Goal: Task Accomplishment & Management: Complete application form

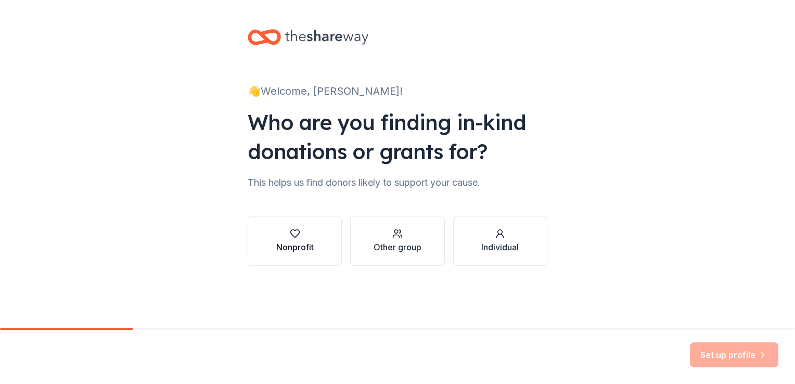
click at [314, 226] on button "Nonprofit" at bounding box center [295, 241] width 94 height 50
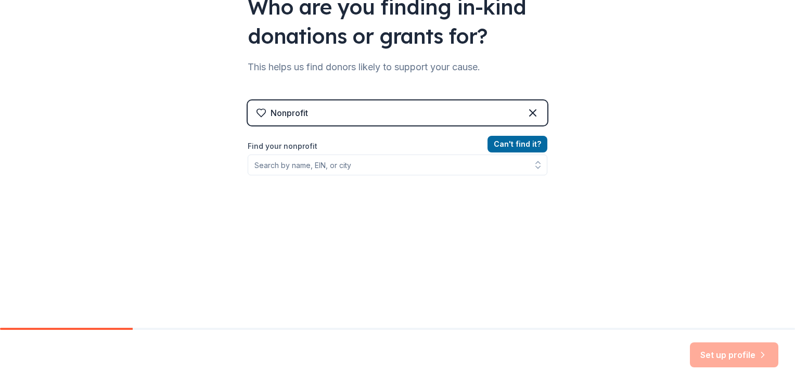
scroll to position [117, 0]
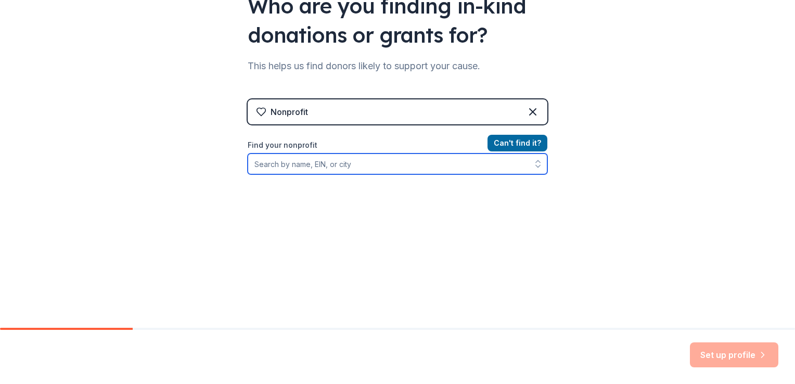
click at [322, 170] on input "Find your nonprofit" at bounding box center [398, 163] width 300 height 21
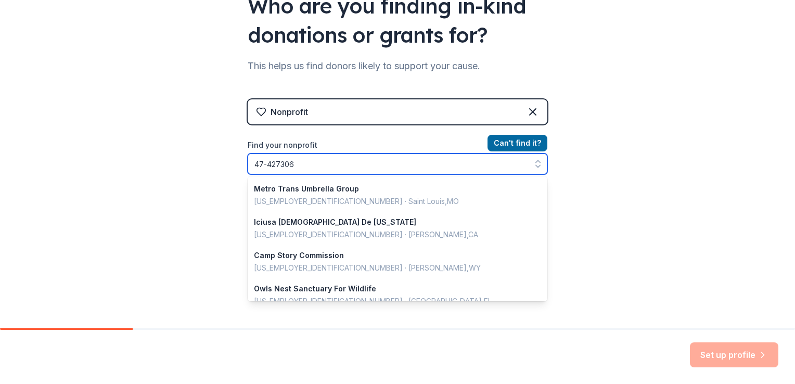
type input "[US_EMPLOYER_IDENTIFICATION_NUMBER]"
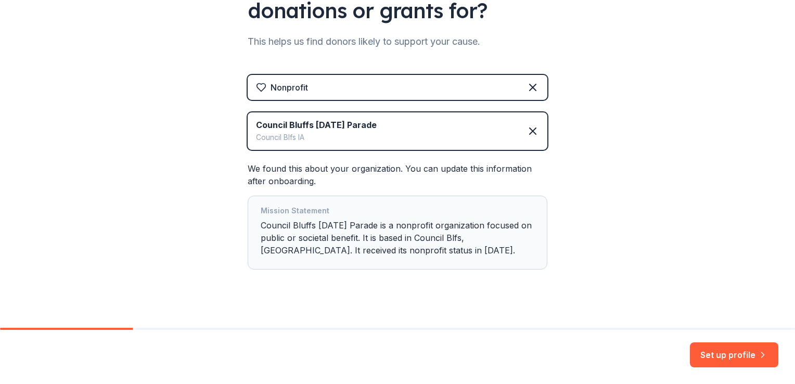
scroll to position [153, 0]
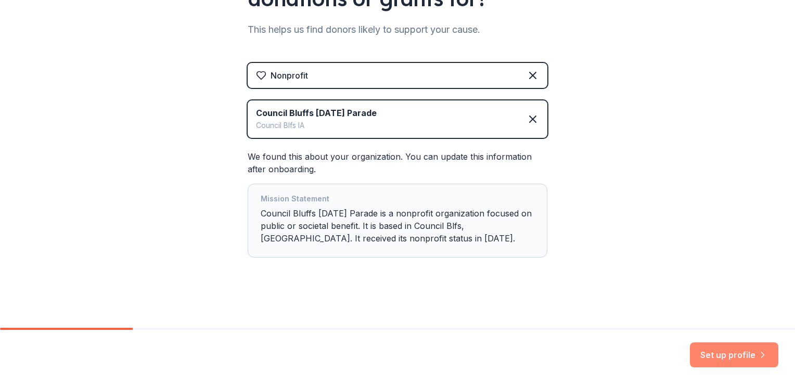
click at [731, 351] on button "Set up profile" at bounding box center [734, 354] width 88 height 25
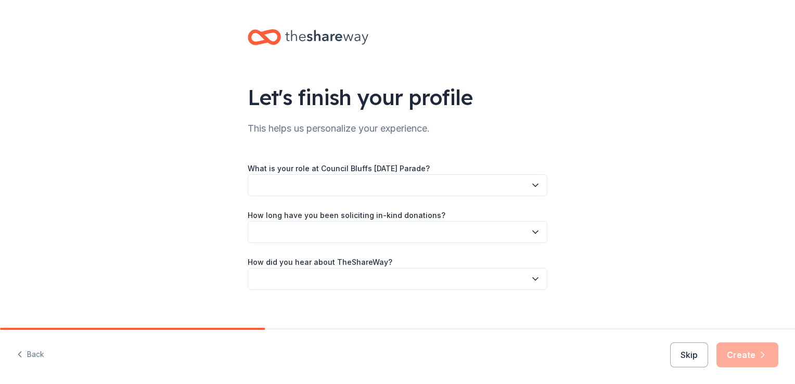
click at [512, 190] on button "button" at bounding box center [398, 185] width 300 height 22
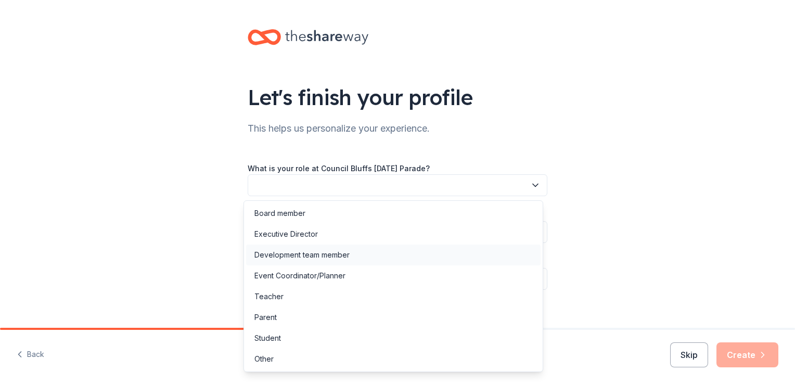
click at [304, 263] on div "Development team member" at bounding box center [393, 255] width 294 height 21
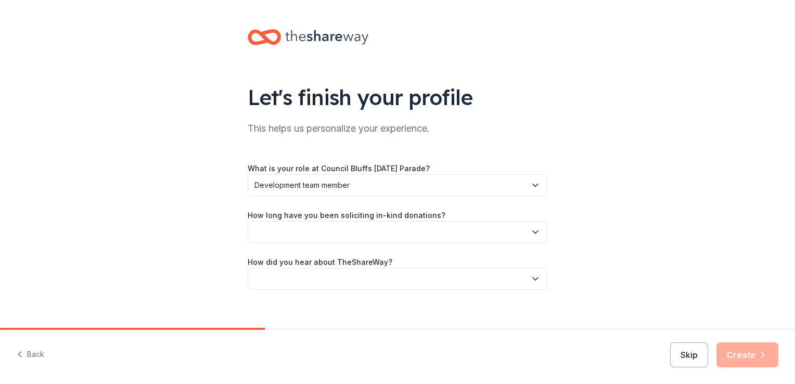
click at [308, 231] on button "button" at bounding box center [398, 232] width 300 height 22
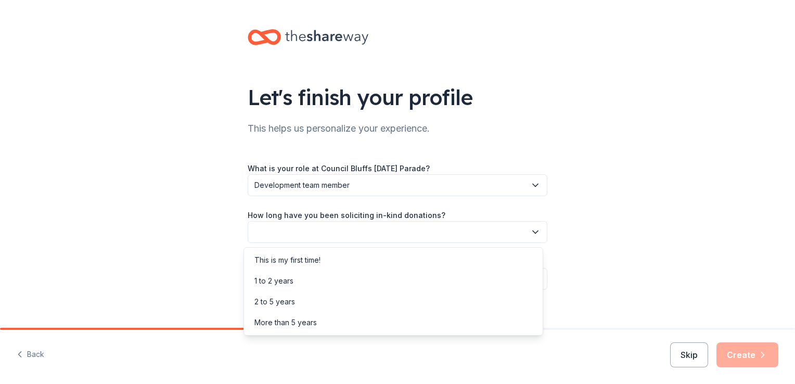
click at [317, 193] on div "What is your role at Council Bluffs Veterans Day Parade? Development team membe…" at bounding box center [398, 226] width 300 height 128
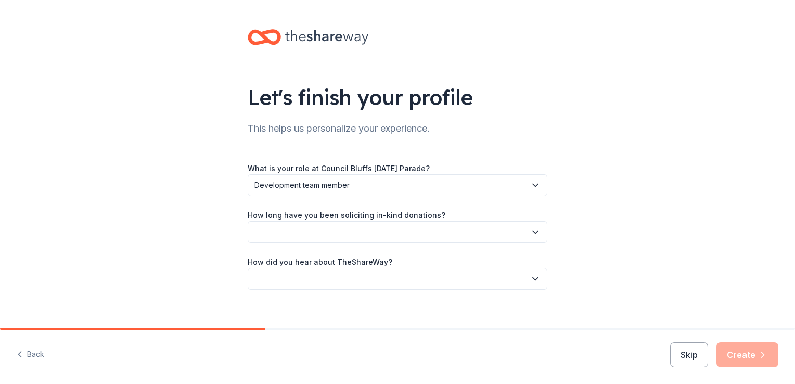
click at [317, 193] on button "Development team member" at bounding box center [398, 185] width 300 height 22
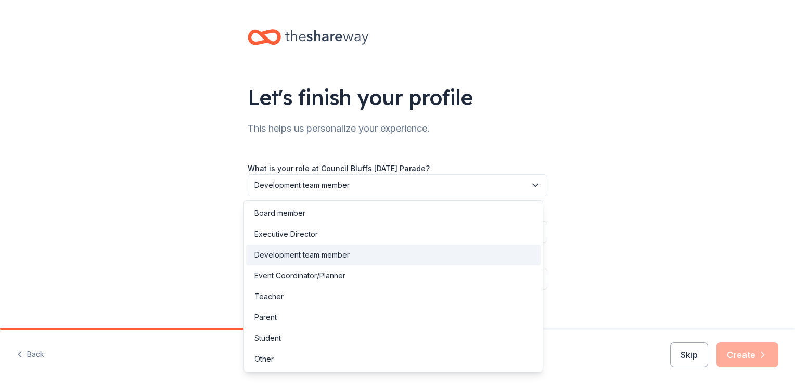
click at [357, 157] on div "What is your role at Council Bluffs Veterans Day Parade? Development team membe…" at bounding box center [398, 217] width 300 height 145
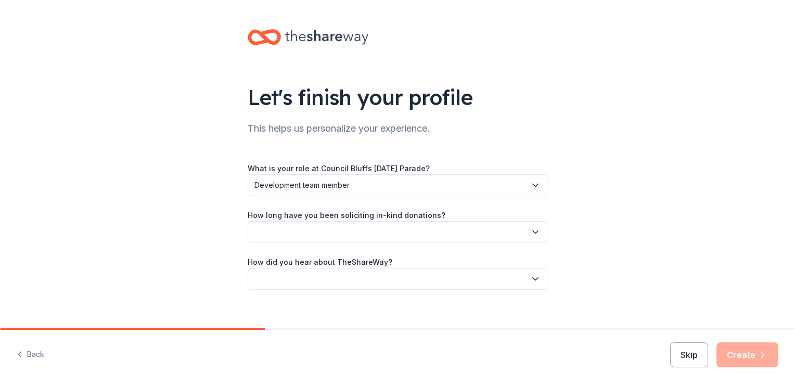
click at [350, 190] on span "Development team member" at bounding box center [390, 185] width 272 height 12
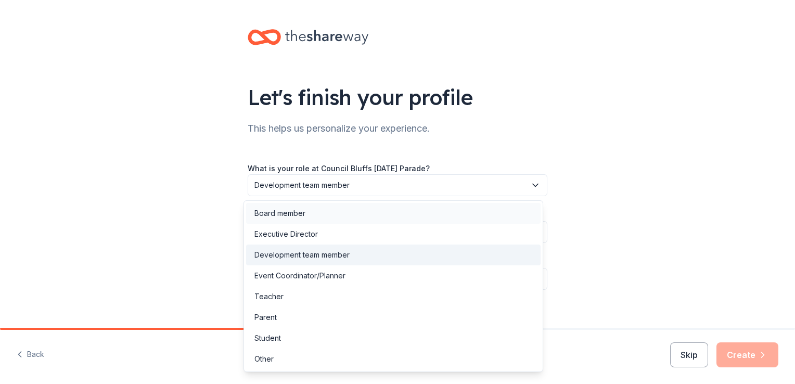
click at [343, 217] on div "Board member" at bounding box center [393, 213] width 294 height 21
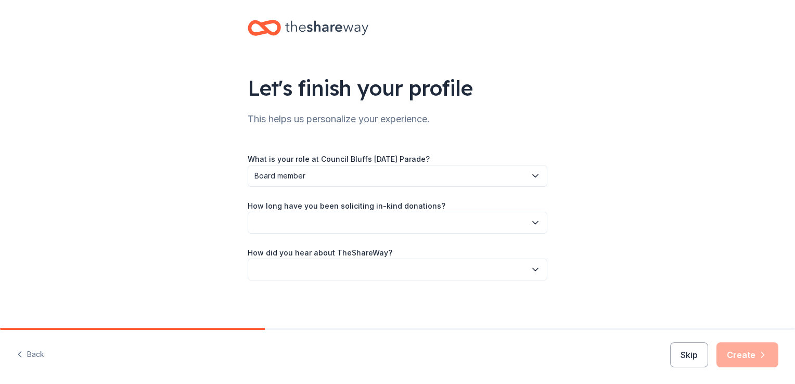
scroll to position [11, 0]
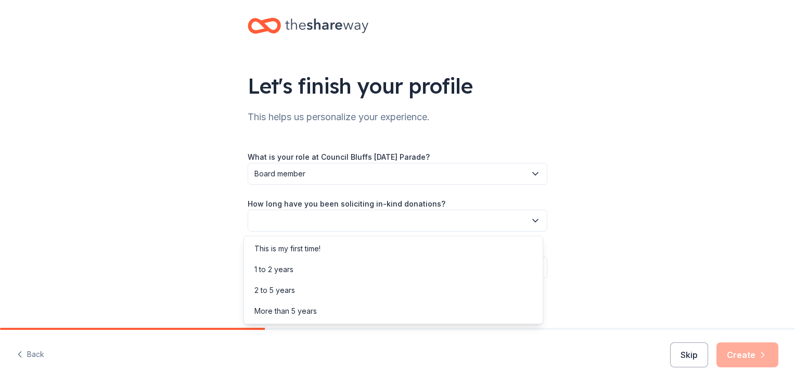
click at [342, 219] on button "button" at bounding box center [398, 221] width 300 height 22
click at [334, 248] on div "This is my first time!" at bounding box center [393, 248] width 294 height 21
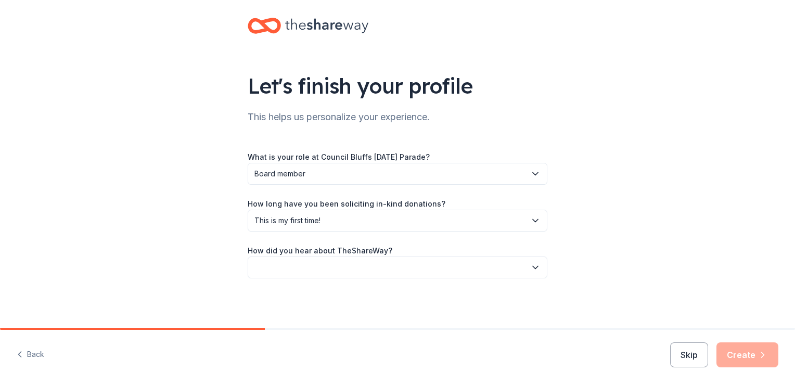
click at [331, 261] on button "button" at bounding box center [398, 268] width 300 height 22
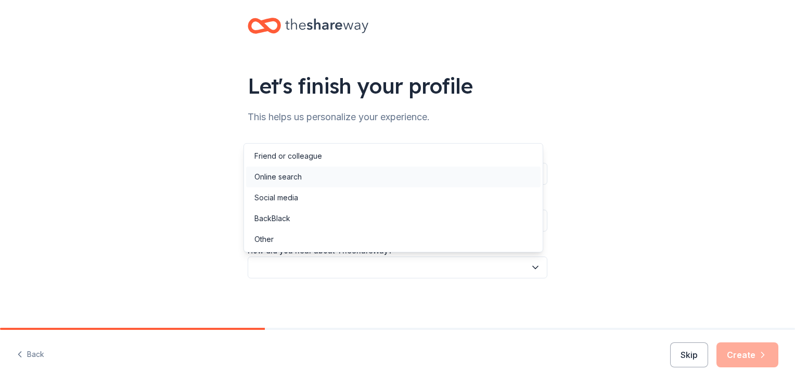
click at [318, 180] on div "Online search" at bounding box center [393, 176] width 294 height 21
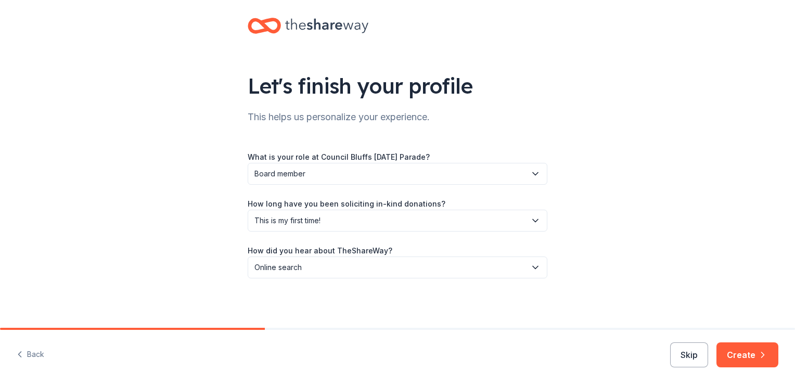
click at [511, 255] on div "How did you hear about TheShareWay? Online search" at bounding box center [398, 261] width 300 height 34
click at [514, 272] on span "Online search" at bounding box center [390, 267] width 272 height 12
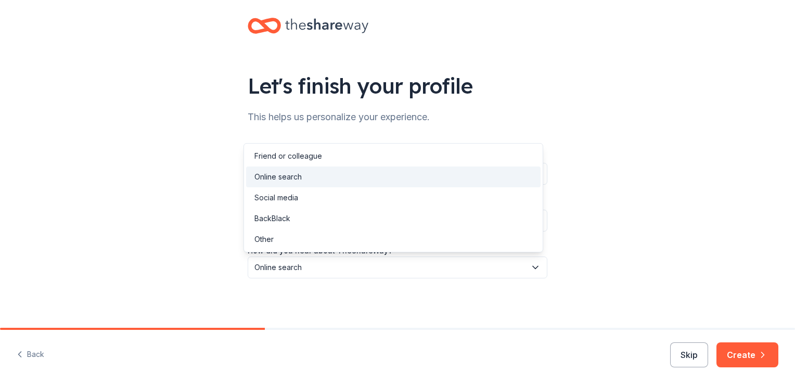
click at [627, 249] on div "Let's finish your profile This helps us personalize your experience. What is yo…" at bounding box center [397, 159] width 795 height 340
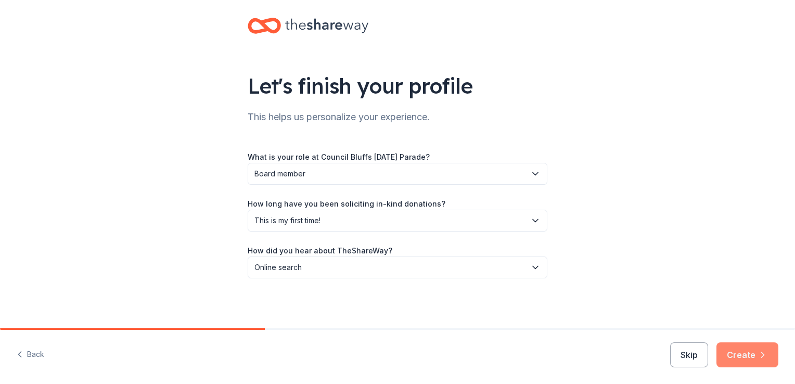
click at [747, 359] on button "Create" at bounding box center [747, 354] width 62 height 25
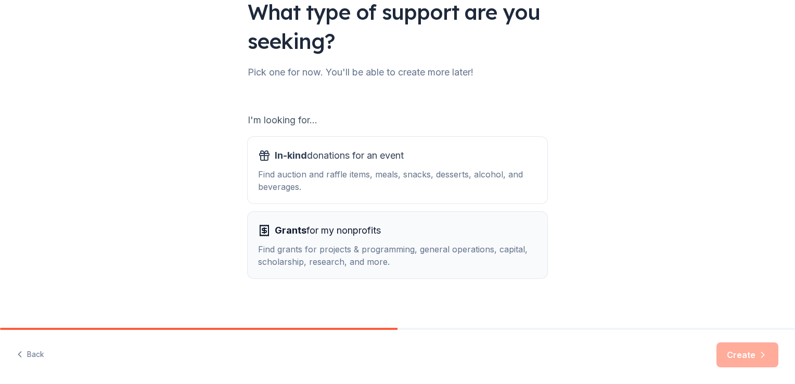
scroll to position [92, 0]
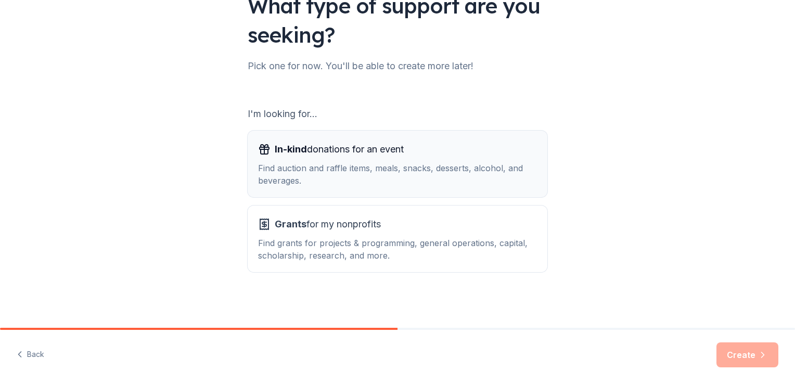
click at [458, 186] on div "Find auction and raffle items, meals, snacks, desserts, alcohol, and beverages." at bounding box center [397, 174] width 279 height 25
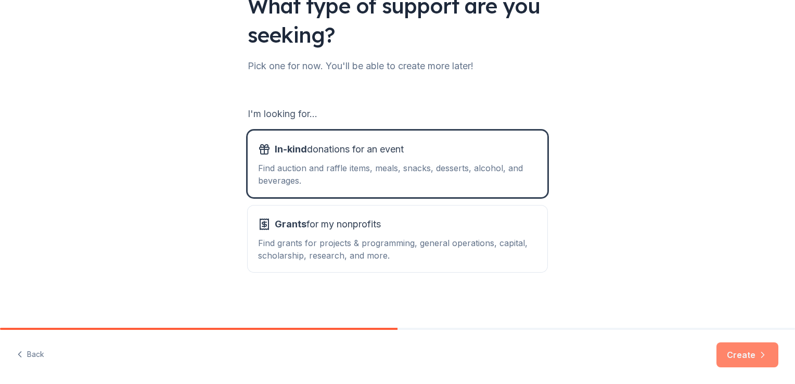
click at [739, 353] on button "Create" at bounding box center [747, 354] width 62 height 25
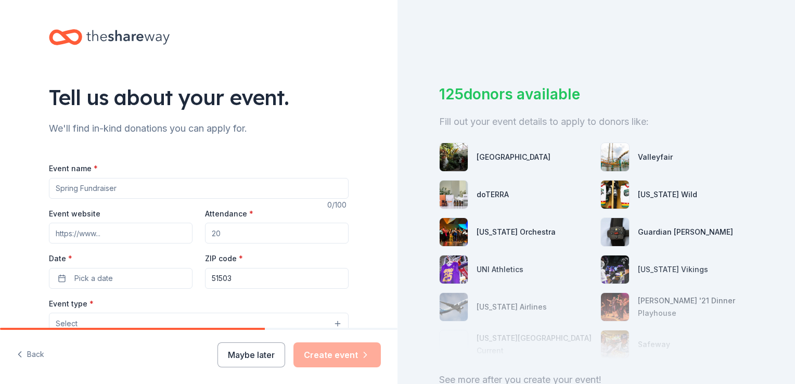
click at [154, 194] on input "Event name *" at bounding box center [199, 188] width 300 height 21
type input "Council Buffs veterans' day parade foundation"
click at [120, 229] on input "Event website" at bounding box center [121, 233] width 144 height 21
paste input "http://councilbluffsveteransdayparade.org/"
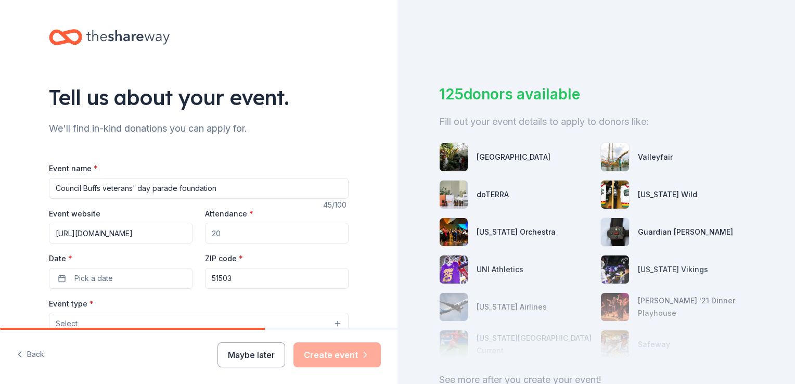
type input "http://councilbluffsveteransdayparade.org/"
click at [324, 136] on div "Tell us about your event. We'll find in-kind donations you can apply for. Event…" at bounding box center [198, 346] width 333 height 693
click at [257, 235] on input "Attendance *" at bounding box center [277, 233] width 144 height 21
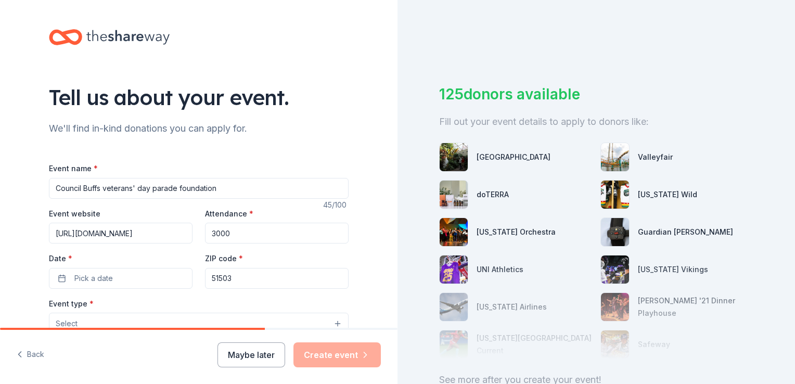
type input "3000"
click at [345, 257] on div "Tell us about your event. We'll find in-kind donations you can apply for. Event…" at bounding box center [198, 346] width 333 height 693
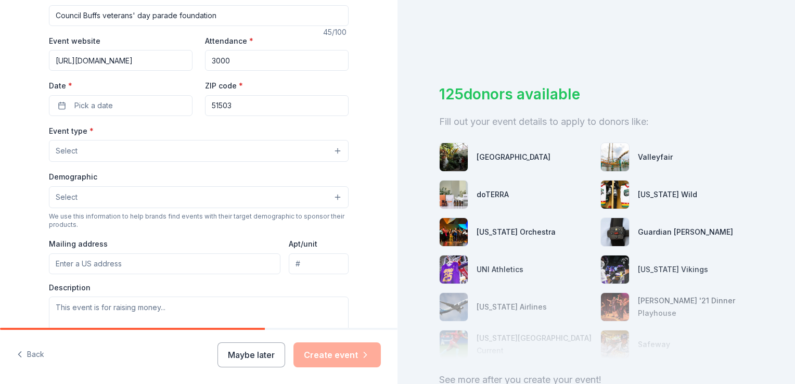
scroll to position [104, 0]
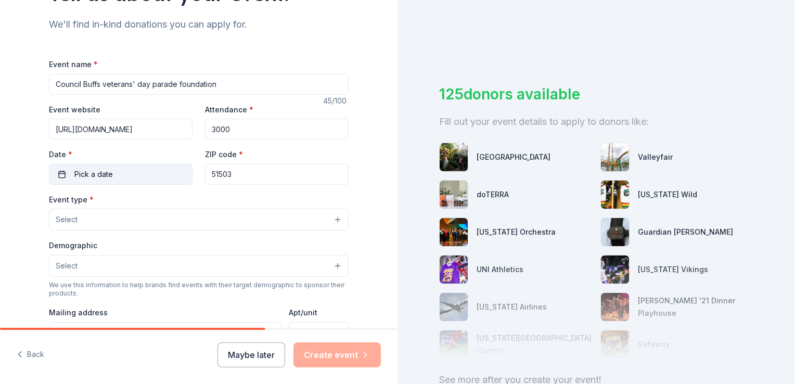
click at [60, 178] on button "Pick a date" at bounding box center [121, 174] width 144 height 21
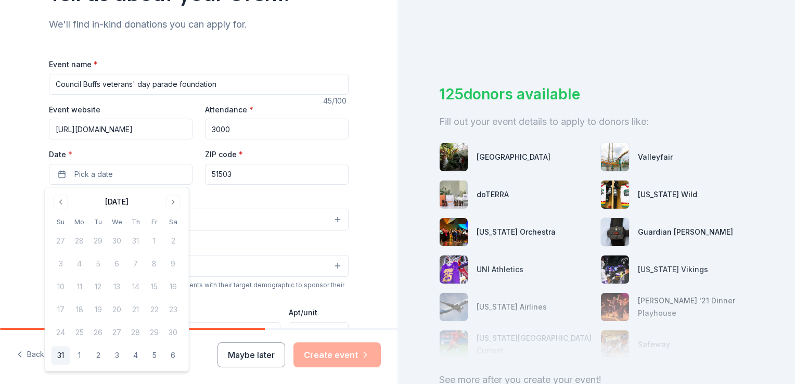
click at [187, 207] on div "August 2025 Su Mo Tu We Th Fr Sa 27 28 29 30 31 1 2 3 4 5 6 7 8 9 10 11 12 13 1…" at bounding box center [117, 279] width 144 height 184
click at [37, 207] on div "Tell us about your event. We'll find in-kind donations you can apply for. Event…" at bounding box center [198, 242] width 333 height 693
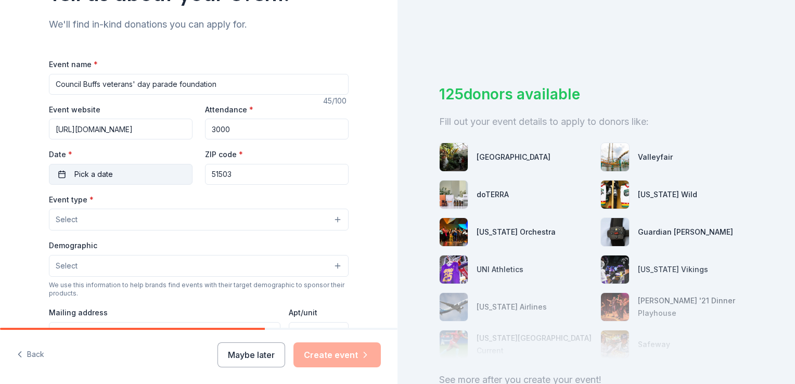
click at [58, 177] on button "Pick a date" at bounding box center [121, 174] width 144 height 21
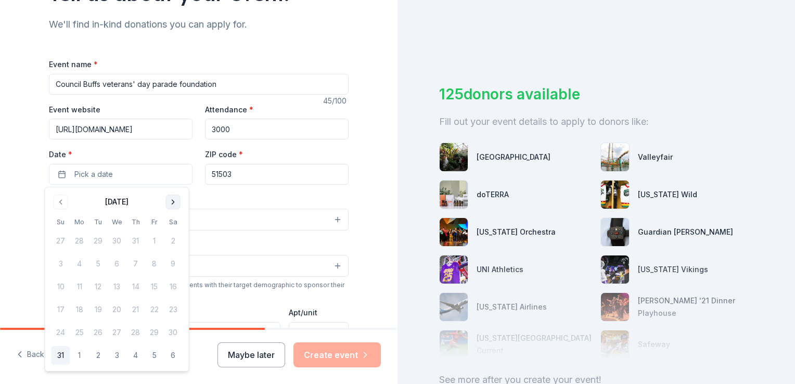
click at [173, 196] on button "Go to next month" at bounding box center [173, 202] width 15 height 15
click at [171, 264] on button "8" at bounding box center [173, 263] width 19 height 19
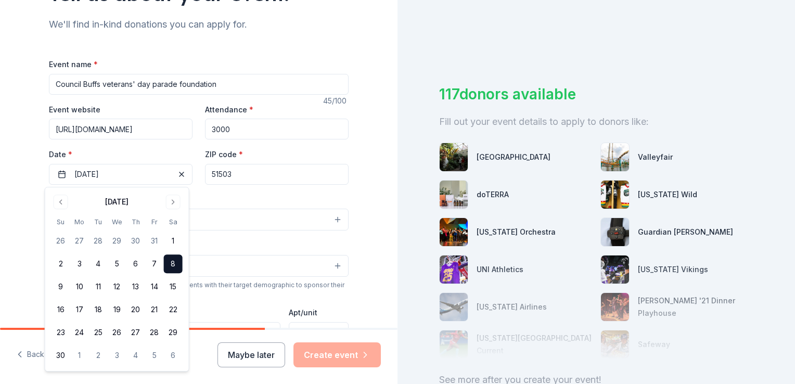
click at [228, 182] on input "51503" at bounding box center [277, 174] width 144 height 21
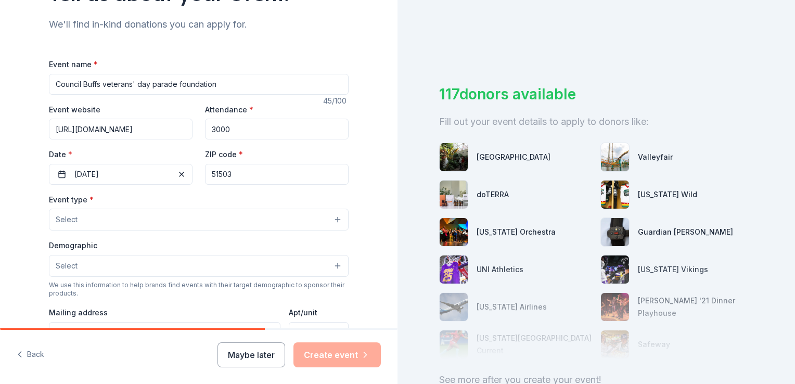
click at [187, 216] on button "Select" at bounding box center [199, 220] width 300 height 22
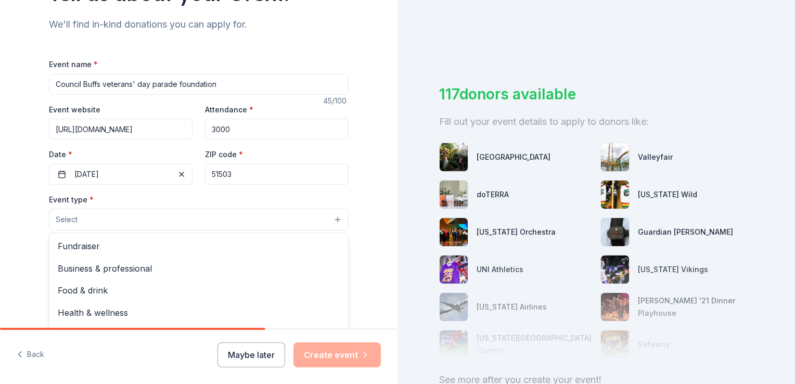
scroll to position [208, 0]
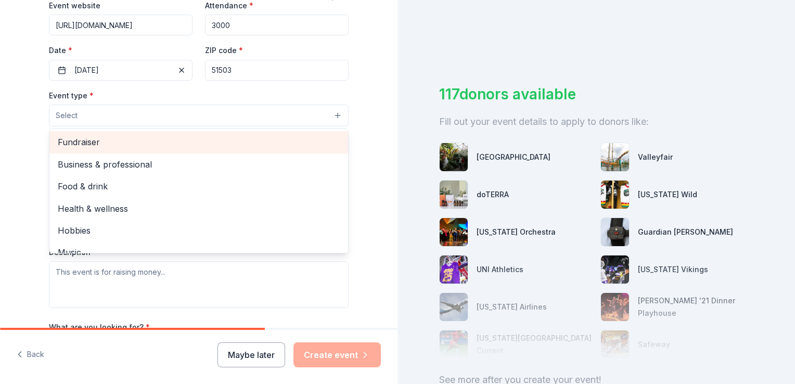
click at [136, 148] on span "Fundraiser" at bounding box center [199, 142] width 282 height 14
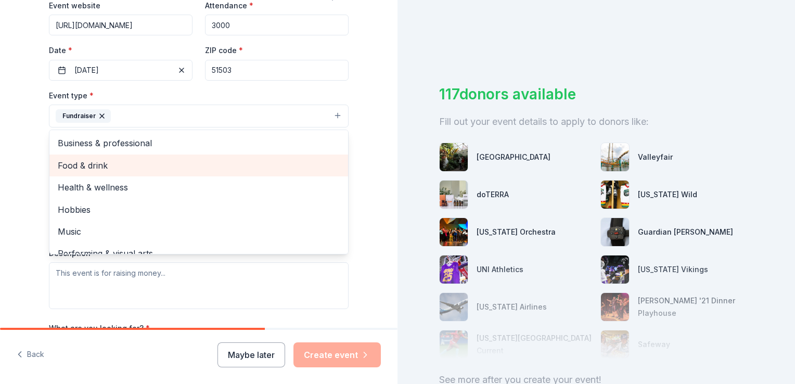
click at [91, 172] on span "Food & drink" at bounding box center [199, 166] width 282 height 14
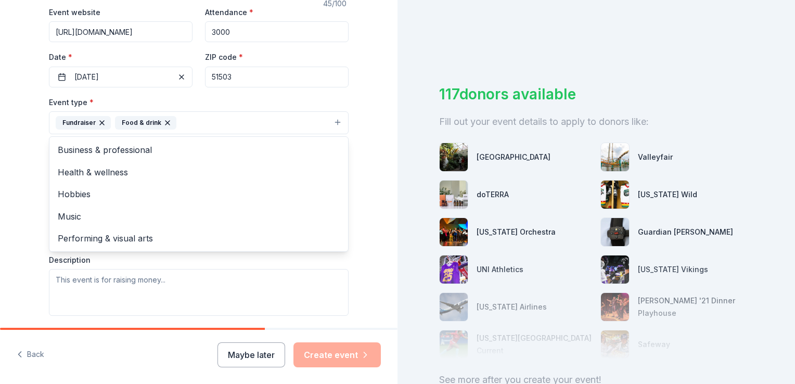
scroll to position [157, 0]
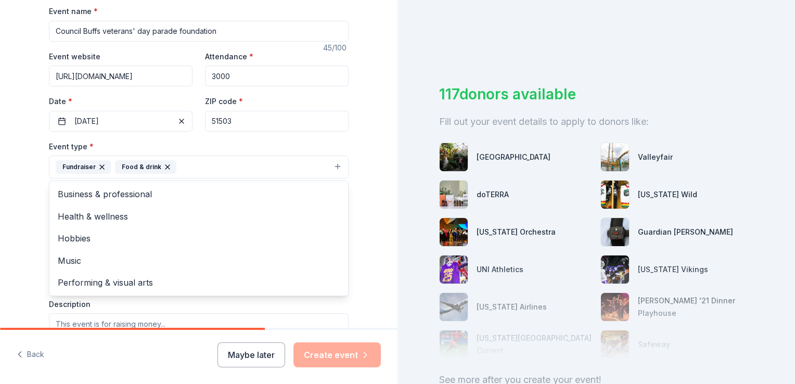
click at [23, 195] on div "Tell us about your event. We'll find in-kind donations you can apply for. Event…" at bounding box center [199, 190] width 398 height 694
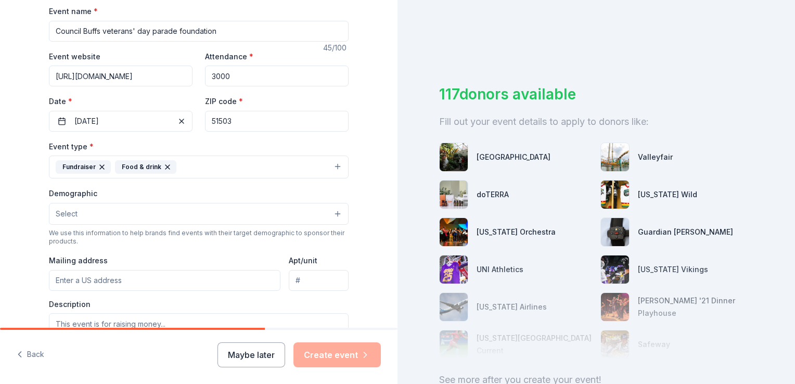
click at [124, 207] on button "Select" at bounding box center [199, 214] width 300 height 22
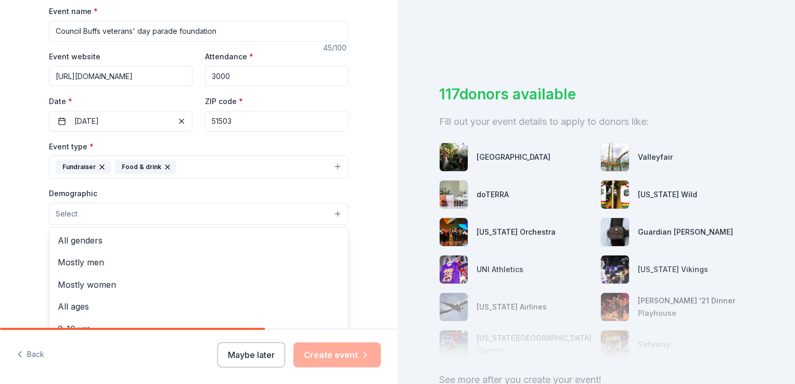
scroll to position [209, 0]
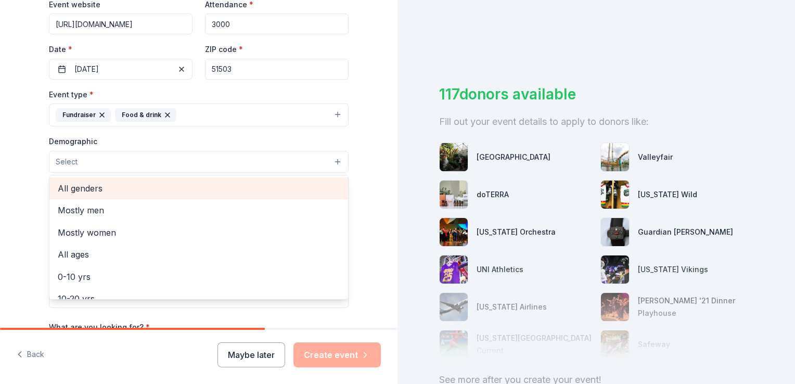
click at [113, 196] on div "All genders" at bounding box center [198, 188] width 299 height 22
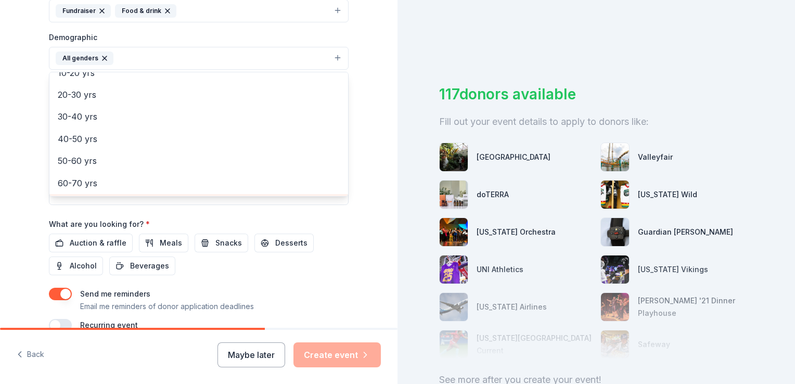
scroll to position [41, 0]
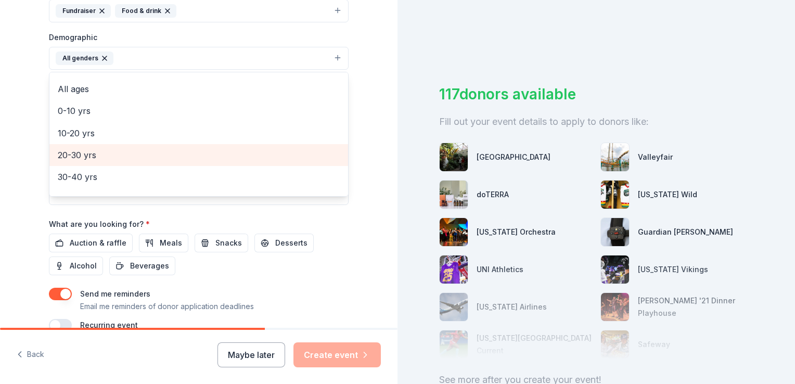
click at [67, 159] on span "20-30 yrs" at bounding box center [199, 155] width 282 height 14
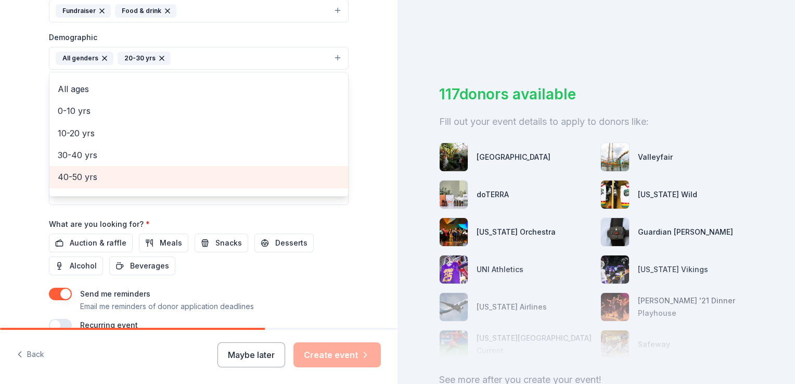
click at [66, 172] on span "40-50 yrs" at bounding box center [199, 177] width 282 height 14
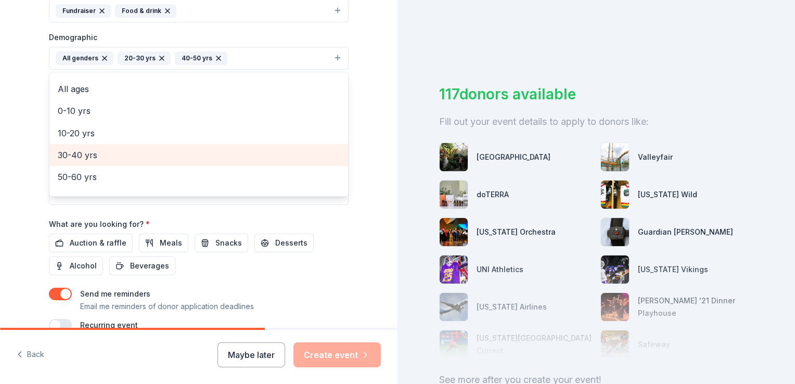
click at [74, 157] on span "30-40 yrs" at bounding box center [199, 155] width 282 height 14
click at [74, 157] on span "50-60 yrs" at bounding box center [199, 155] width 282 height 14
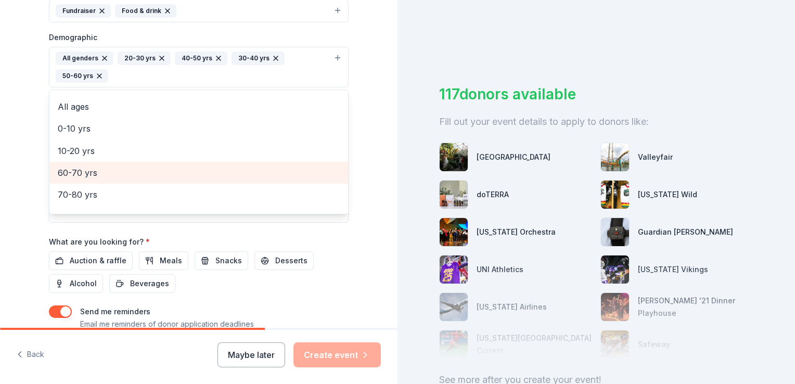
click at [71, 169] on span "60-70 yrs" at bounding box center [199, 173] width 282 height 14
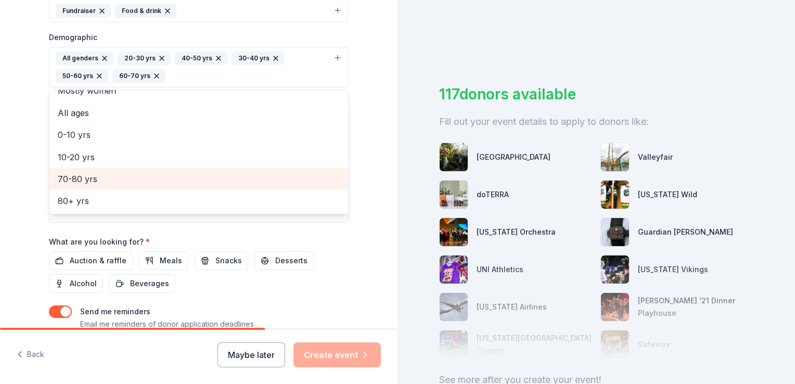
click at [71, 169] on div "70-80 yrs" at bounding box center [198, 179] width 299 height 22
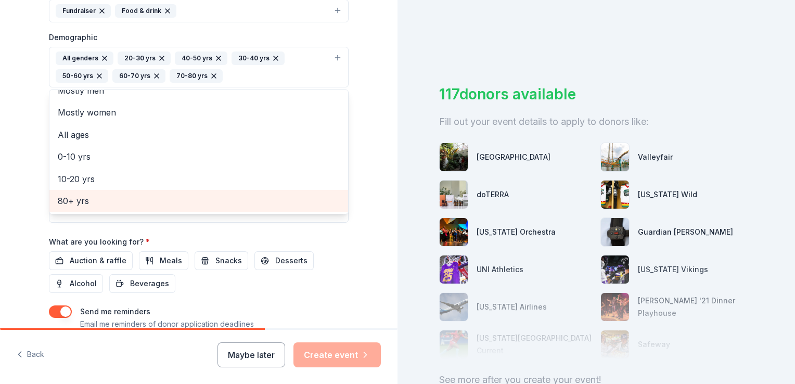
click at [97, 204] on span "80+ yrs" at bounding box center [199, 201] width 282 height 14
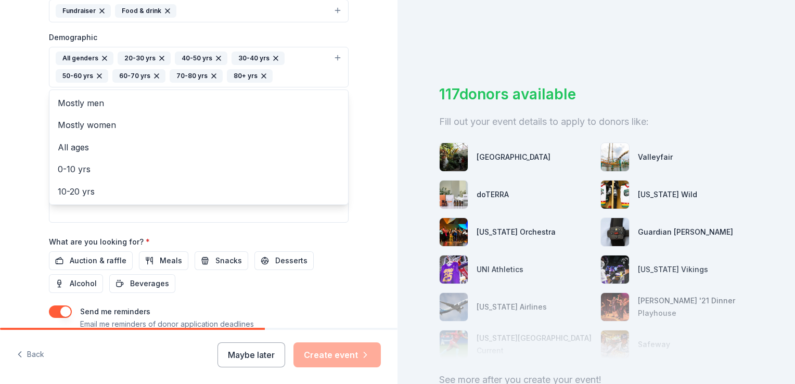
click at [22, 208] on div "Tell us about your event. We'll find in-kind donations you can apply for. Event…" at bounding box center [199, 43] width 398 height 712
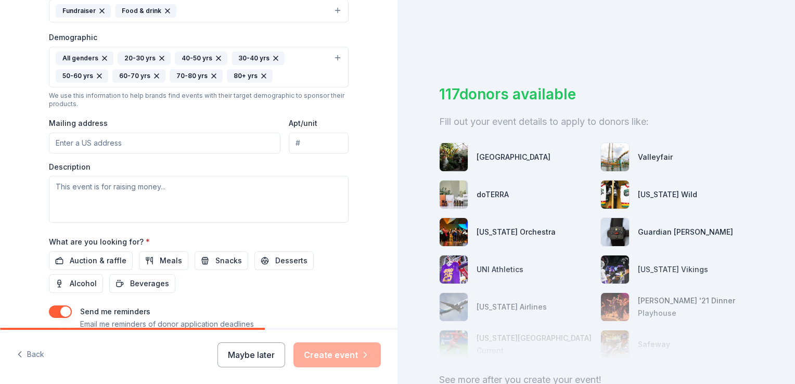
click at [106, 149] on input "Mailing address" at bounding box center [165, 143] width 232 height 21
type input "fosterdm24@gmail.com"
type input "05/24/2007"
drag, startPoint x: 336, startPoint y: 145, endPoint x: 212, endPoint y: 166, distance: 125.1
click at [229, 145] on div "Mailing address fosterdm24@gmail.com Apt/unit 05/24/2007" at bounding box center [199, 135] width 300 height 37
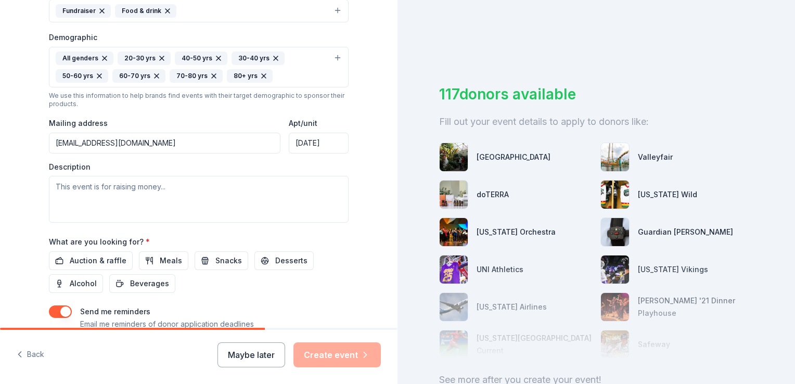
scroll to position [365, 0]
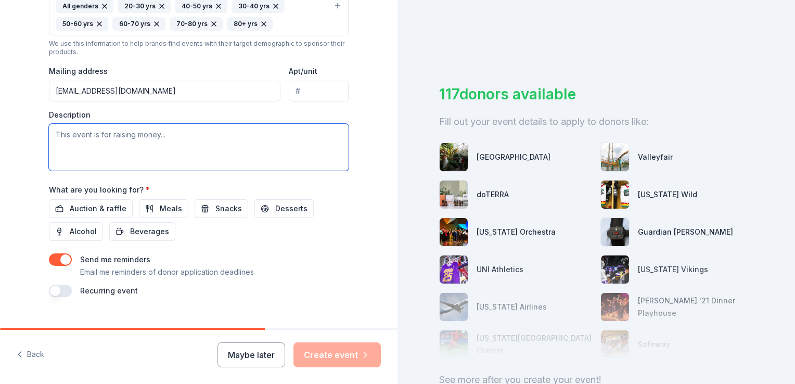
click at [154, 143] on textarea at bounding box center [199, 147] width 300 height 47
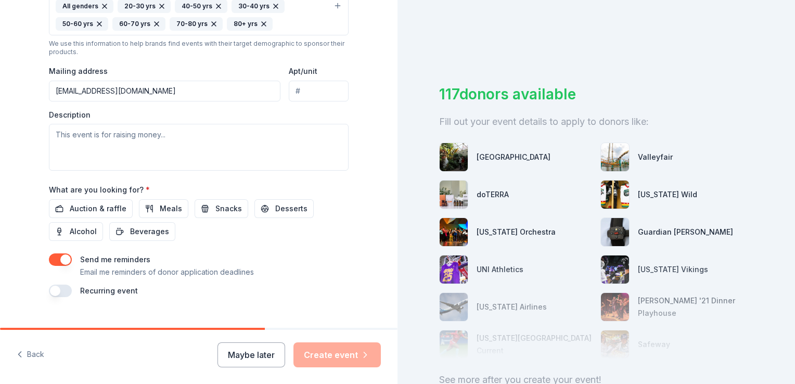
click at [56, 289] on button "button" at bounding box center [60, 291] width 23 height 12
click at [59, 289] on button "button" at bounding box center [60, 291] width 23 height 12
click at [86, 208] on span "Auction & raffle" at bounding box center [98, 208] width 57 height 12
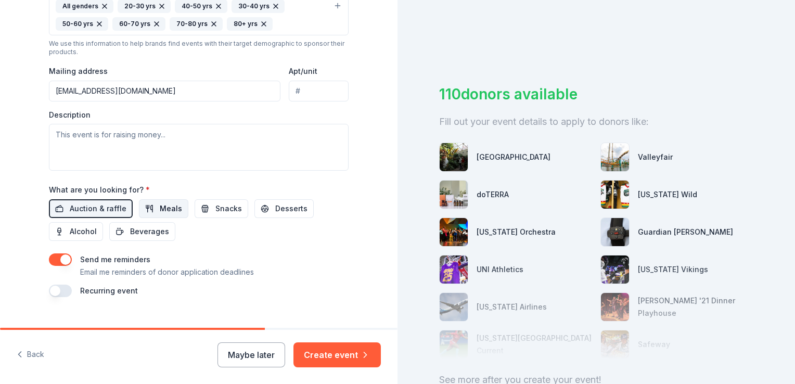
click at [160, 211] on span "Meals" at bounding box center [171, 208] width 22 height 12
click at [155, 232] on span "Beverages" at bounding box center [149, 231] width 39 height 12
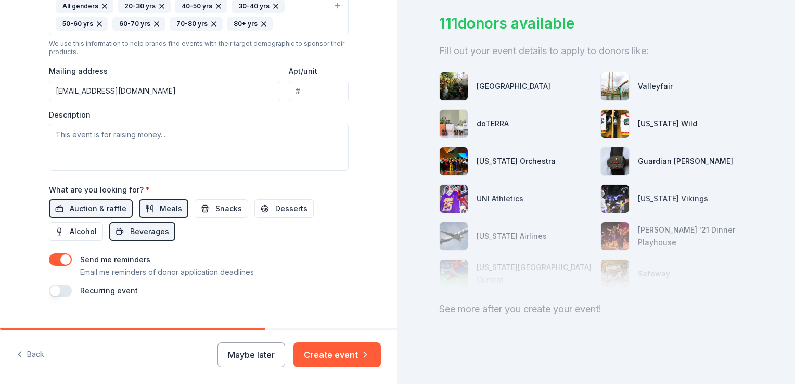
scroll to position [383, 0]
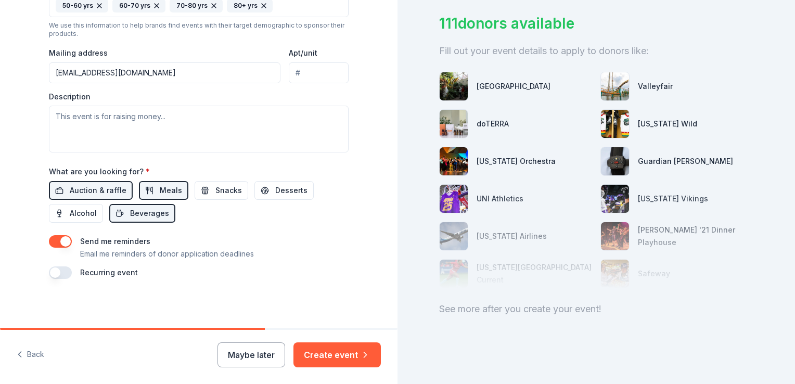
click at [52, 267] on button "button" at bounding box center [60, 272] width 23 height 12
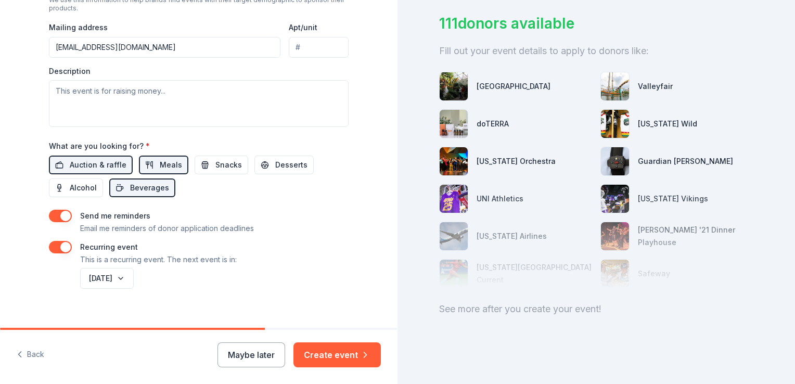
scroll to position [421, 0]
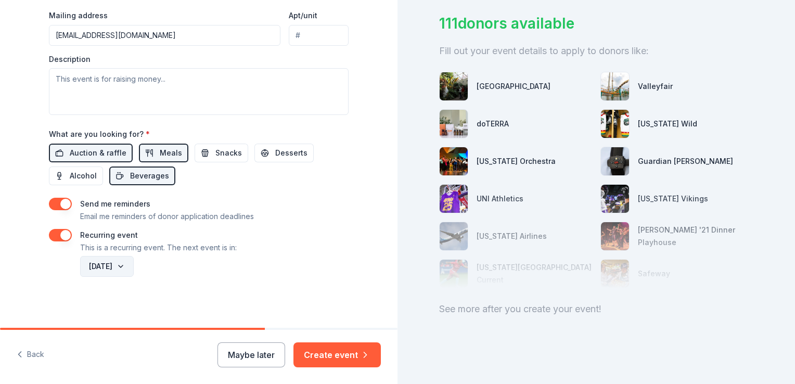
click at [134, 267] on button "November 2026" at bounding box center [107, 266] width 54 height 21
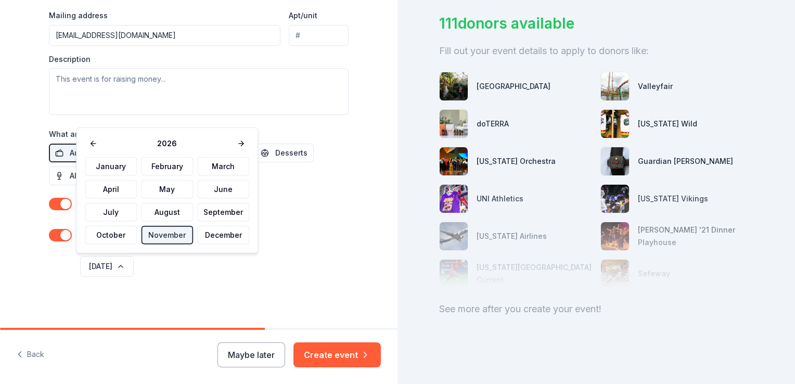
click at [182, 269] on div "November 2026" at bounding box center [213, 266] width 271 height 25
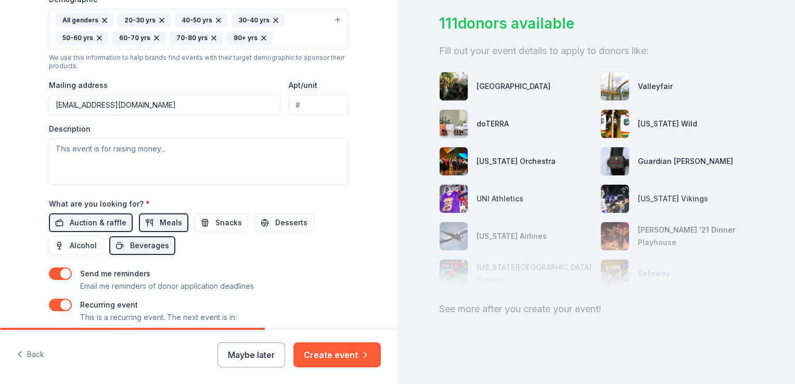
scroll to position [317, 0]
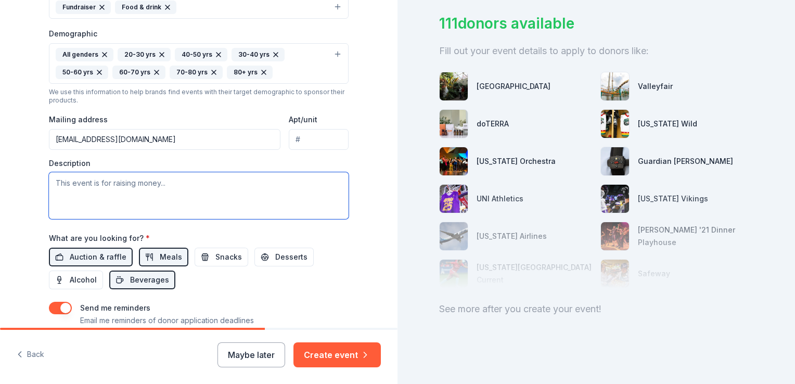
click at [195, 188] on textarea at bounding box center [199, 195] width 300 height 47
drag, startPoint x: 177, startPoint y: 171, endPoint x: 162, endPoint y: 187, distance: 21.7
drag, startPoint x: 162, startPoint y: 187, endPoint x: 155, endPoint y: 187, distance: 7.3
drag, startPoint x: 155, startPoint y: 187, endPoint x: 129, endPoint y: 183, distance: 26.3
click at [130, 183] on textarea at bounding box center [199, 195] width 300 height 47
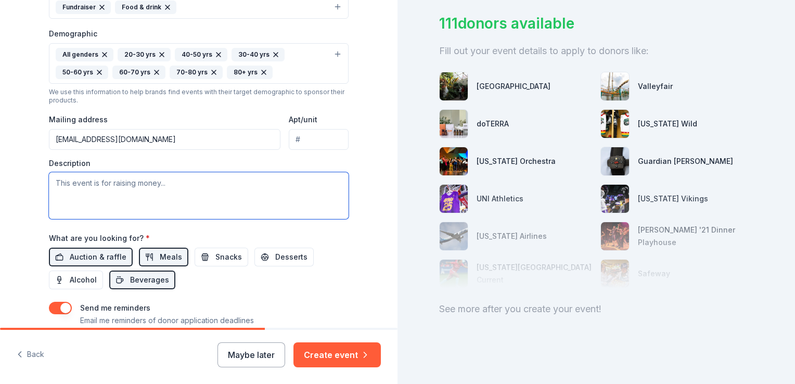
drag, startPoint x: 129, startPoint y: 183, endPoint x: 120, endPoint y: 184, distance: 8.9
click at [120, 184] on textarea at bounding box center [199, 195] width 300 height 47
drag, startPoint x: 119, startPoint y: 182, endPoint x: 108, endPoint y: 184, distance: 10.6
click at [108, 184] on textarea at bounding box center [199, 195] width 300 height 47
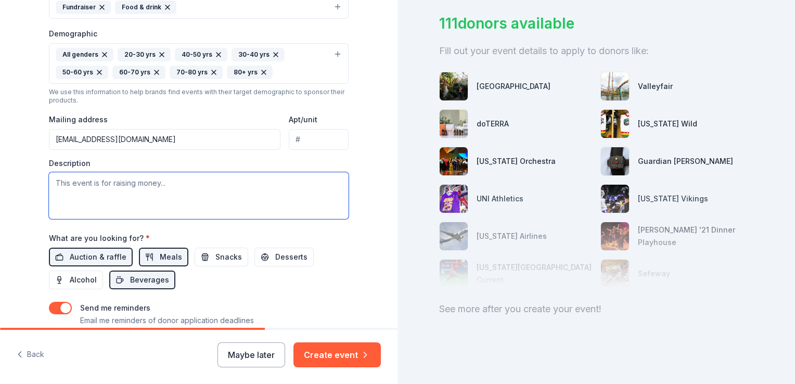
click at [108, 184] on textarea at bounding box center [199, 195] width 300 height 47
drag, startPoint x: 108, startPoint y: 184, endPoint x: 102, endPoint y: 186, distance: 5.9
click at [102, 186] on textarea at bounding box center [199, 195] width 300 height 47
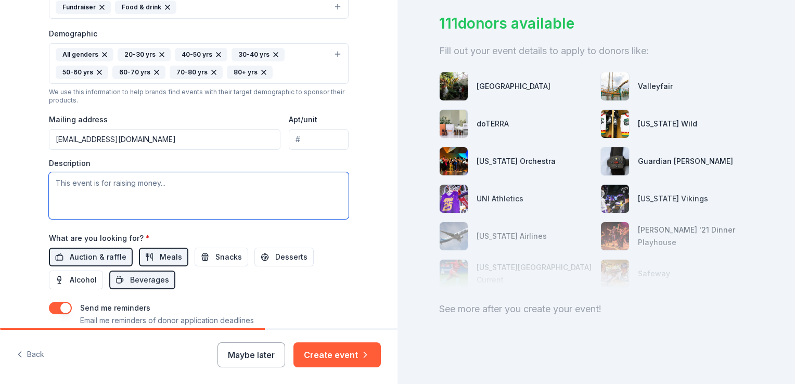
click at [100, 186] on textarea at bounding box center [199, 195] width 300 height 47
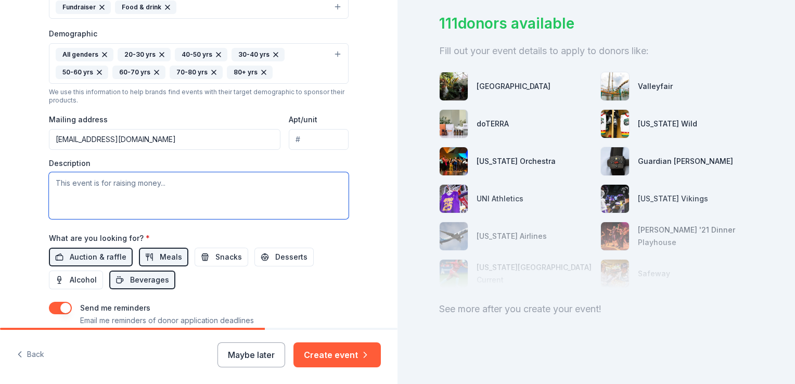
click at [100, 186] on textarea at bounding box center [199, 195] width 300 height 47
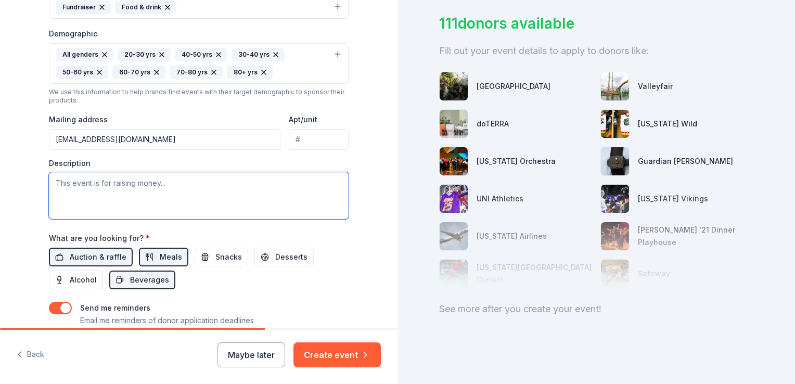
click at [100, 186] on textarea at bounding box center [199, 195] width 300 height 47
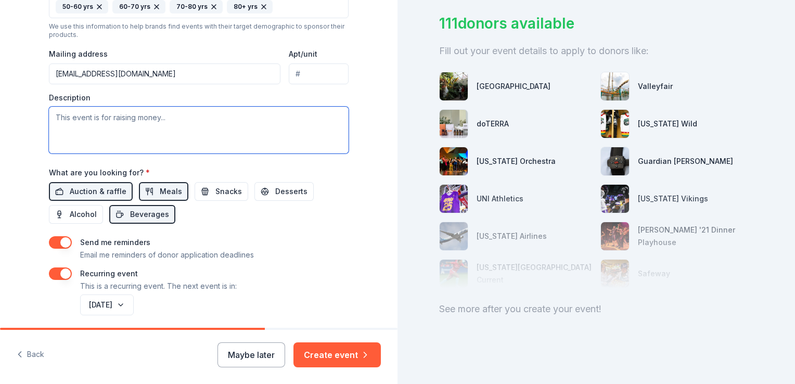
scroll to position [421, 0]
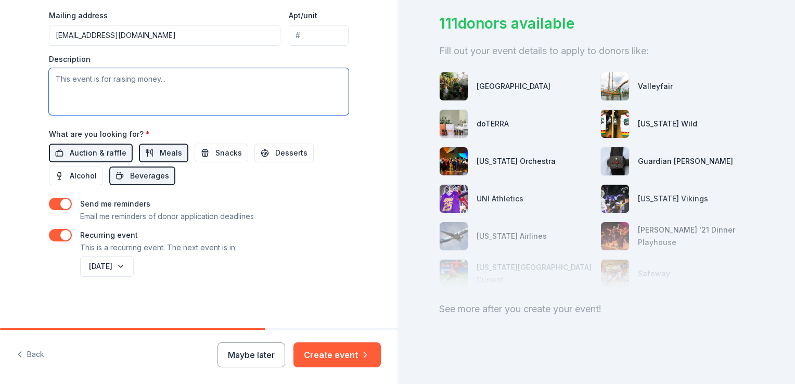
paste textarea "https://doc-0c-38-apps-viewer.googleusercontent.com/viewer/secure/pdf/0hmbsi44e…"
type textarea "https://doc-0c-38-apps-viewer.googleusercontent.com/viewer/secure/pdf/0hmbsi44e…"
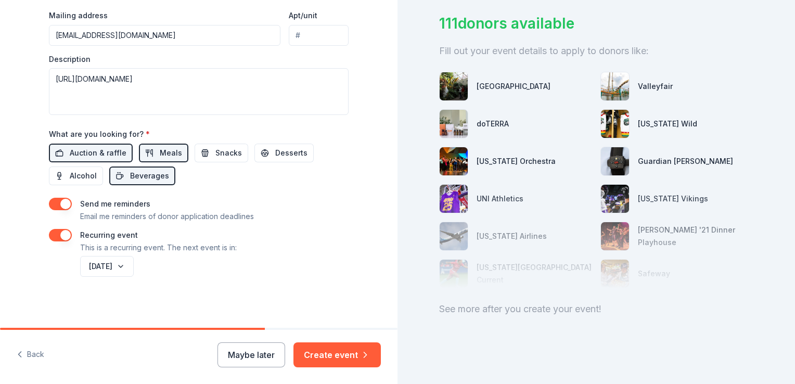
click at [248, 193] on div "Event name * Council Buffs veterans' day parade foundation 45 /100 Event websit…" at bounding box center [199, 10] width 300 height 538
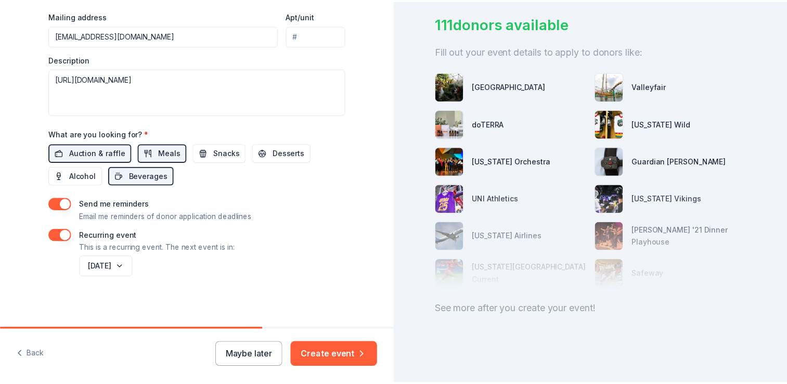
scroll to position [62, 0]
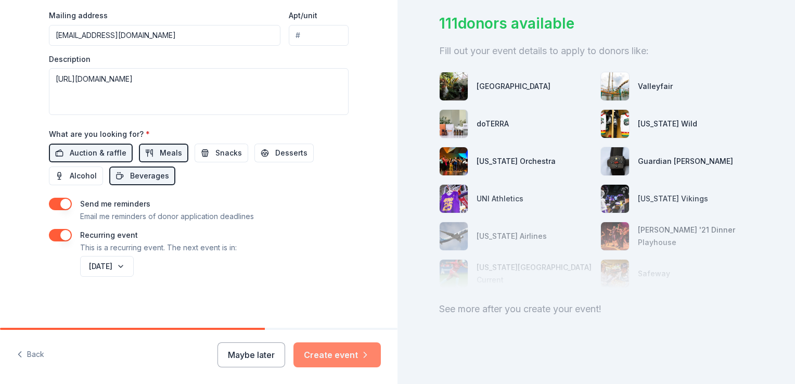
click at [331, 356] on button "Create event" at bounding box center [336, 354] width 87 height 25
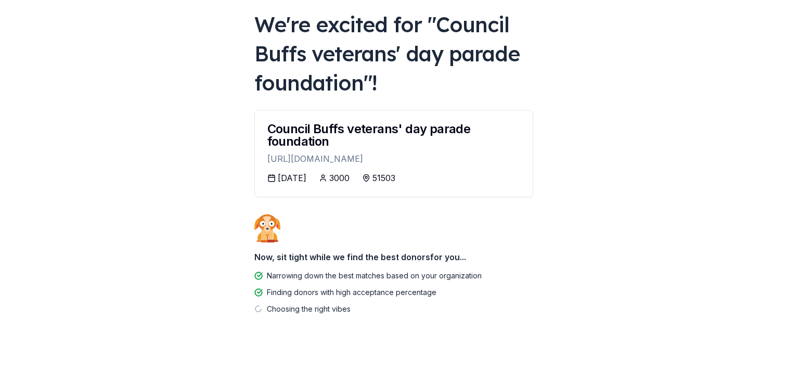
scroll to position [83, 0]
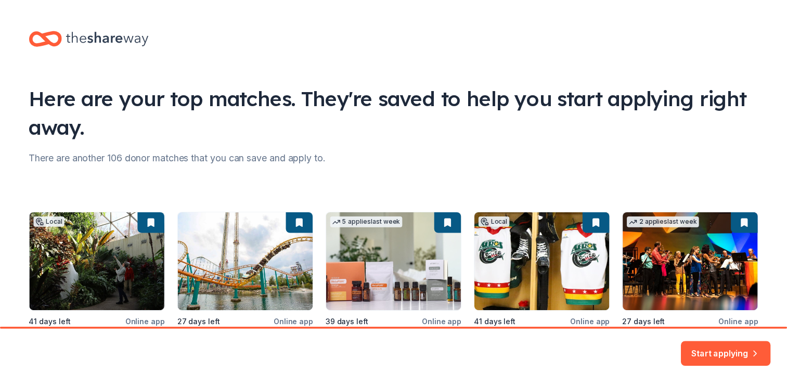
scroll to position [109, 0]
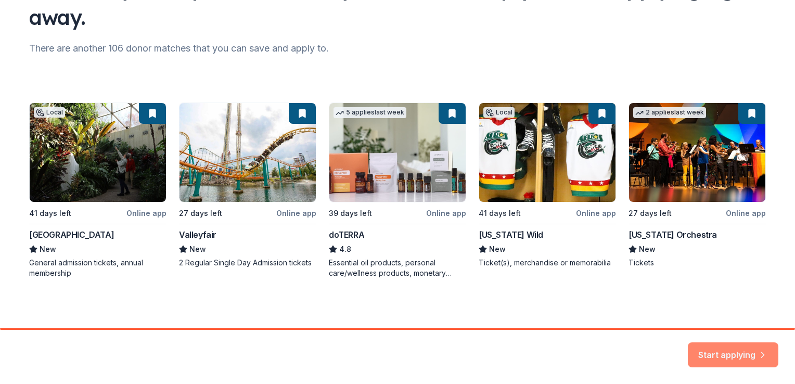
click at [740, 345] on button "Start applying" at bounding box center [733, 348] width 91 height 25
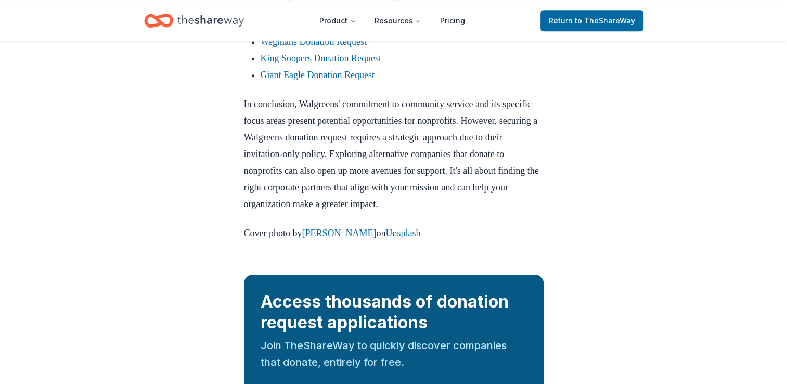
scroll to position [802, 0]
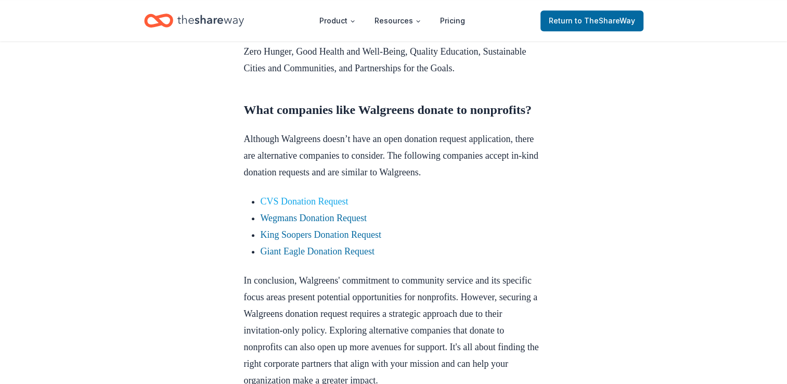
click at [334, 207] on link "CVS Donation Request" at bounding box center [305, 201] width 88 height 10
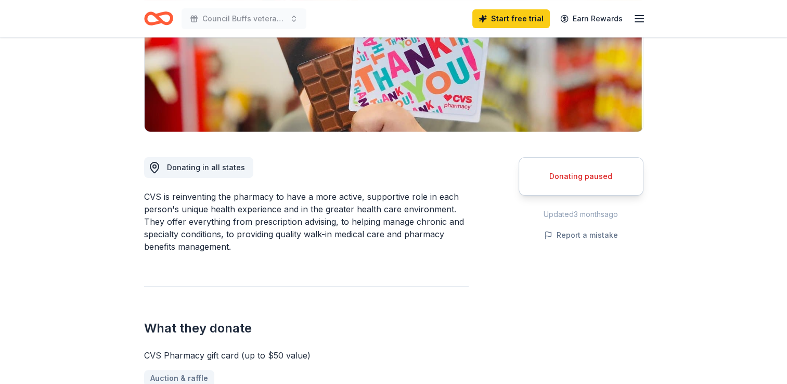
scroll to position [208, 0]
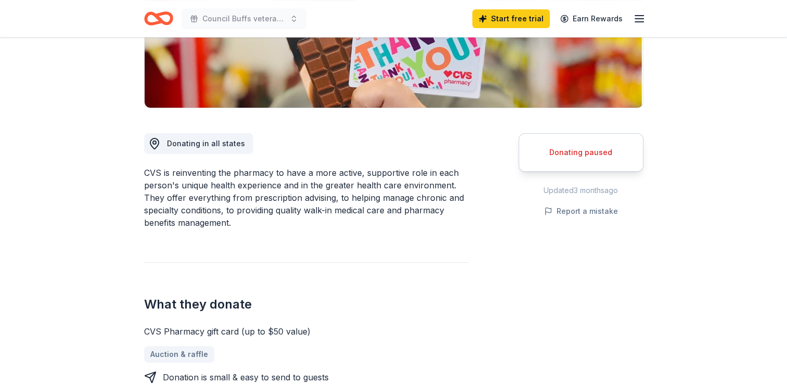
click at [574, 153] on div "Donating paused" at bounding box center [581, 152] width 99 height 12
click at [572, 154] on div "Donating paused" at bounding box center [581, 152] width 99 height 12
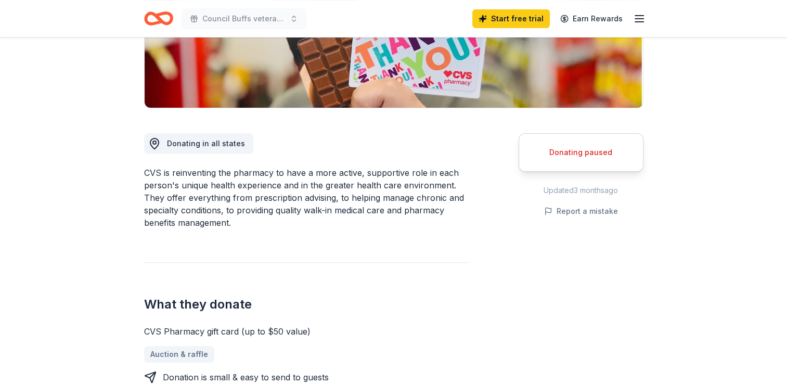
click at [572, 154] on div "Donating paused" at bounding box center [581, 152] width 99 height 12
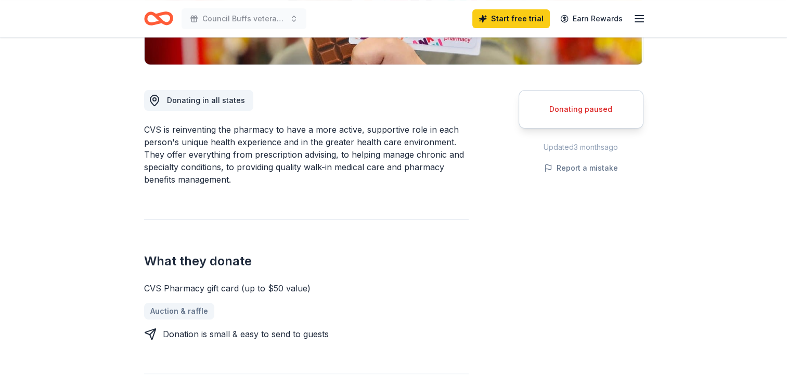
scroll to position [0, 0]
